Goal: Navigation & Orientation: Find specific page/section

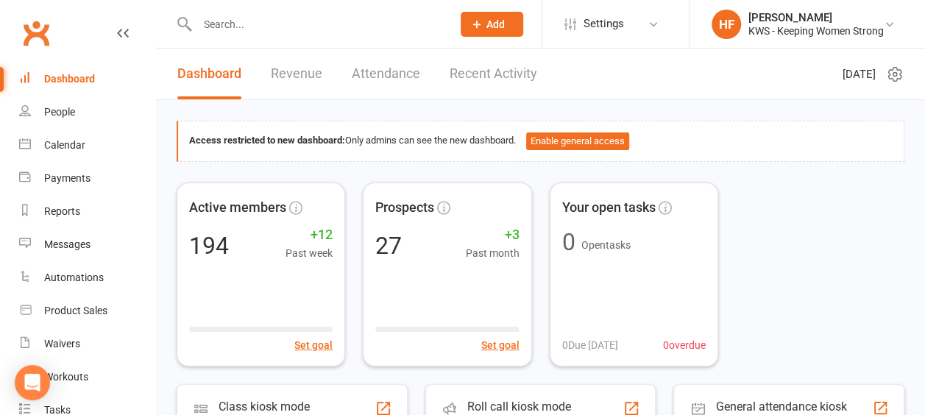
click at [492, 75] on link "Recent Activity" at bounding box center [494, 74] width 88 height 51
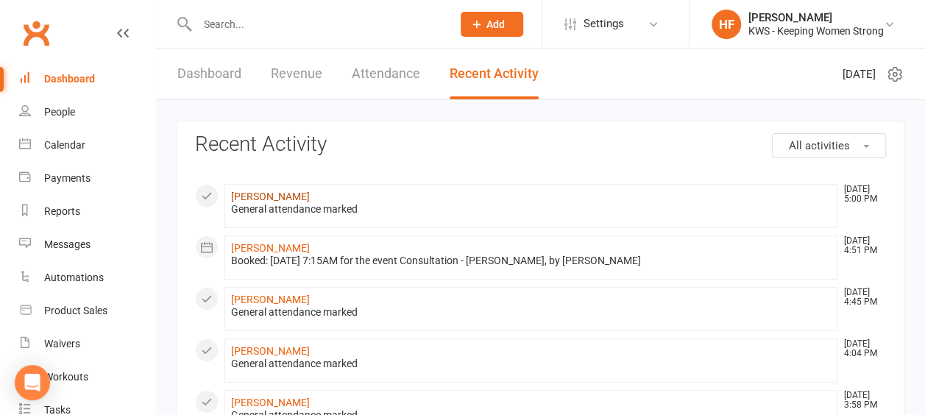
click at [261, 194] on link "[PERSON_NAME]" at bounding box center [270, 197] width 79 height 12
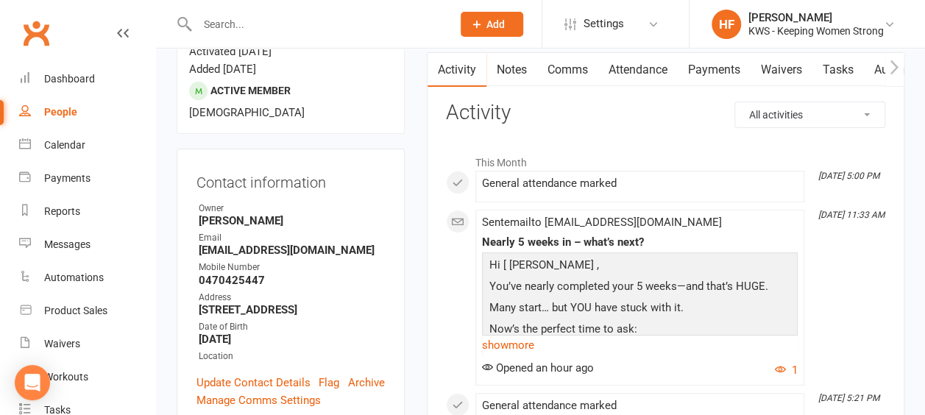
scroll to position [221, 0]
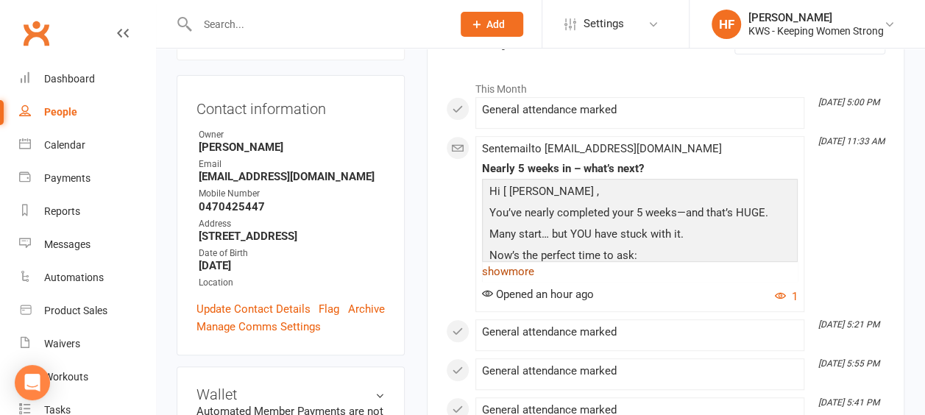
click at [525, 268] on link "show more" at bounding box center [640, 271] width 316 height 21
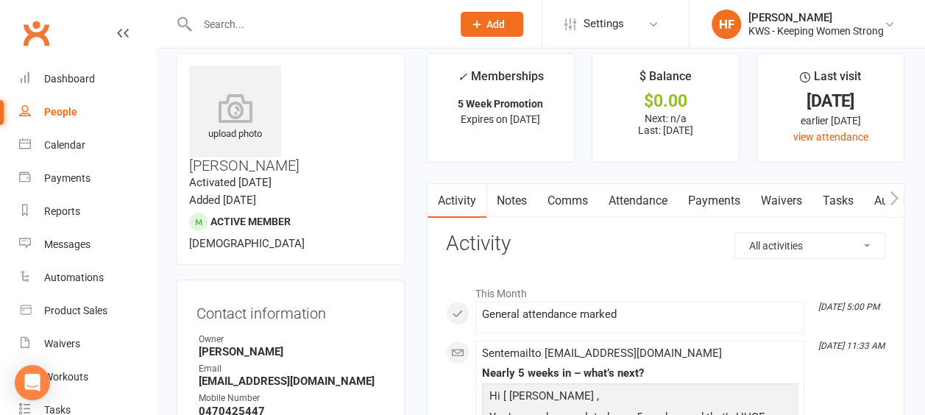
scroll to position [0, 0]
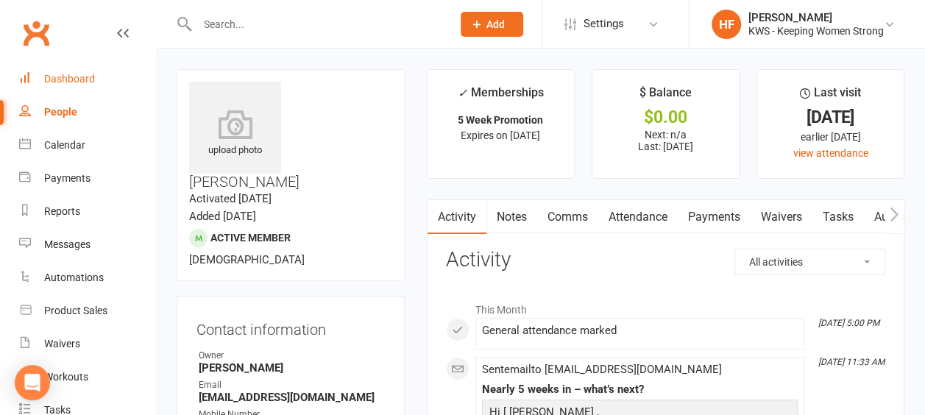
click at [79, 81] on div "Dashboard" at bounding box center [69, 79] width 51 height 12
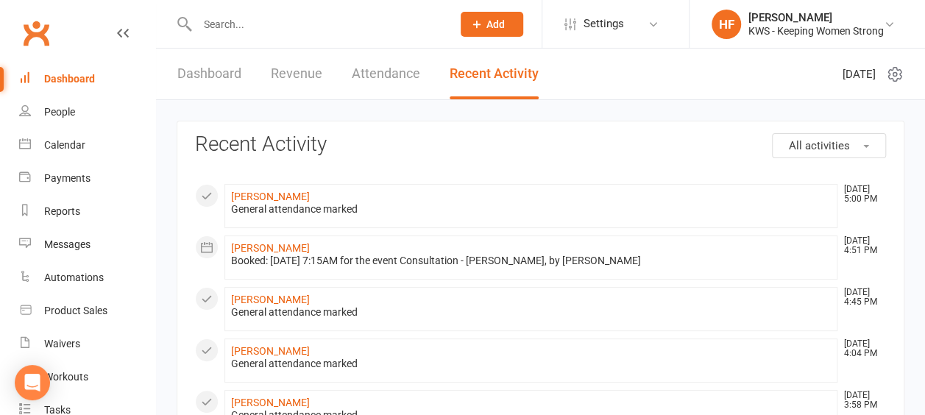
click at [202, 74] on link "Dashboard" at bounding box center [209, 74] width 64 height 51
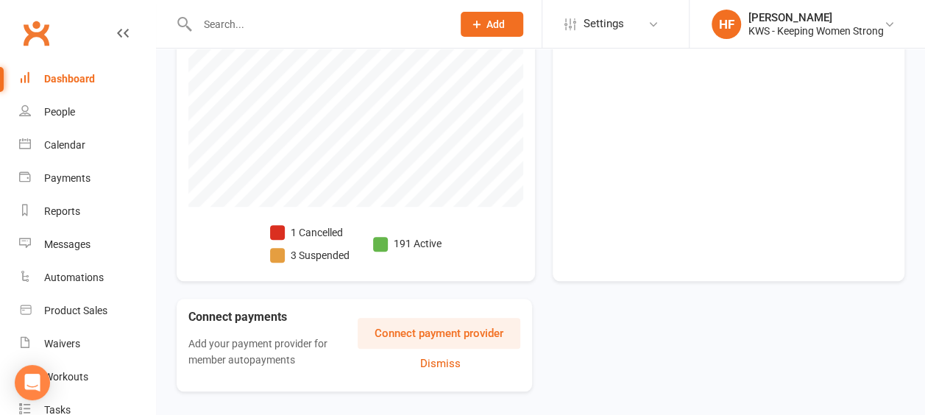
scroll to position [589, 0]
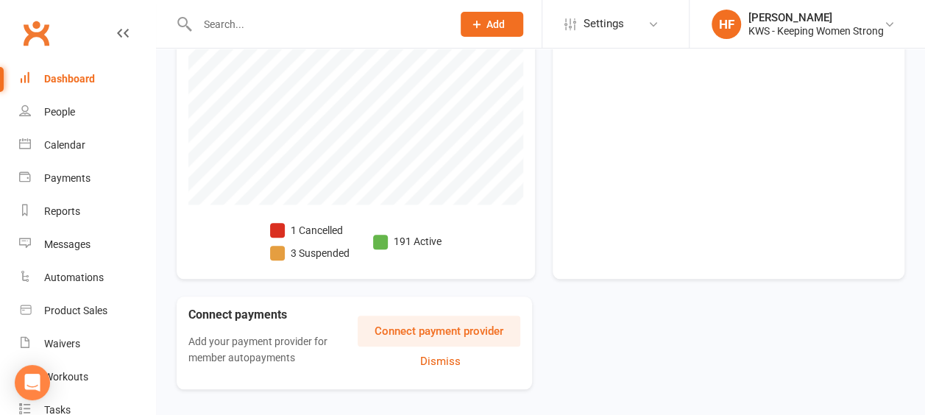
click at [278, 228] on span at bounding box center [277, 230] width 15 height 15
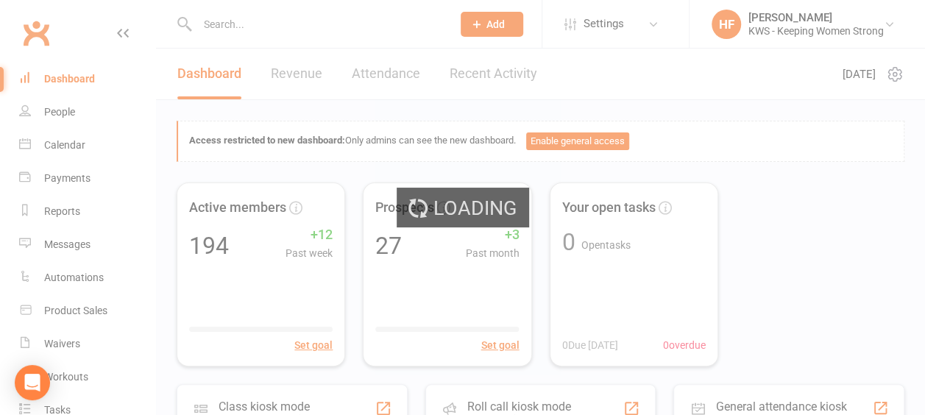
select select "no_trial"
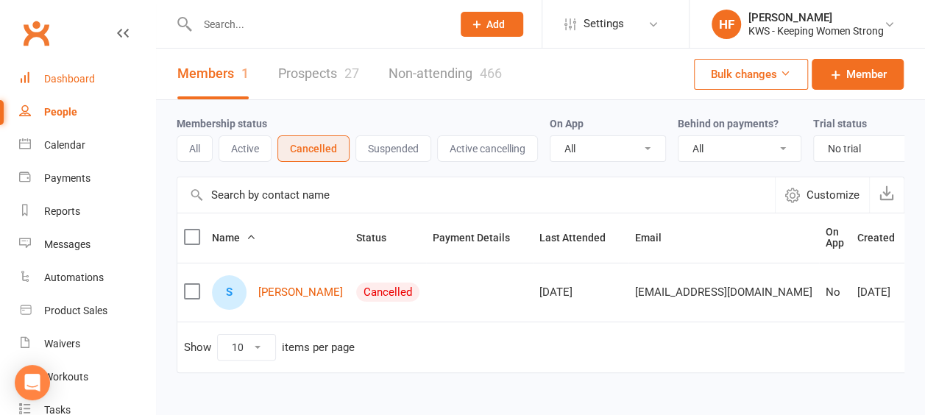
click at [76, 76] on div "Dashboard" at bounding box center [69, 79] width 51 height 12
